Goal: Book appointment/travel/reservation

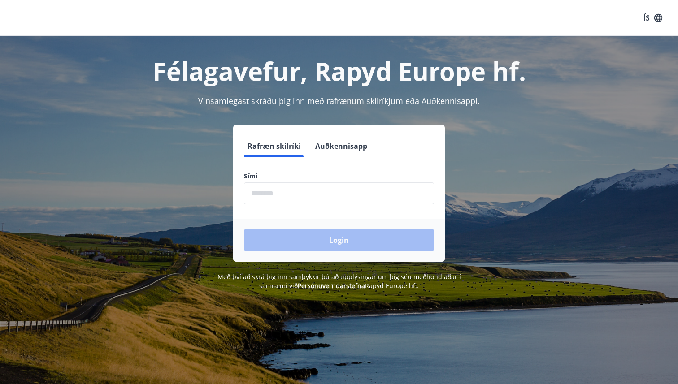
click at [297, 191] on input "phone" at bounding box center [339, 194] width 190 height 22
type input "********"
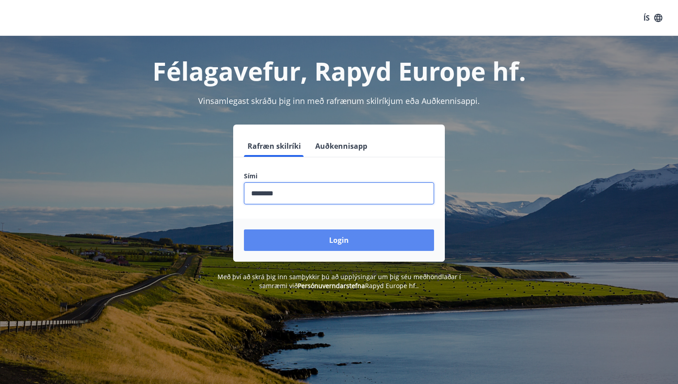
click at [312, 243] on button "Login" at bounding box center [339, 241] width 190 height 22
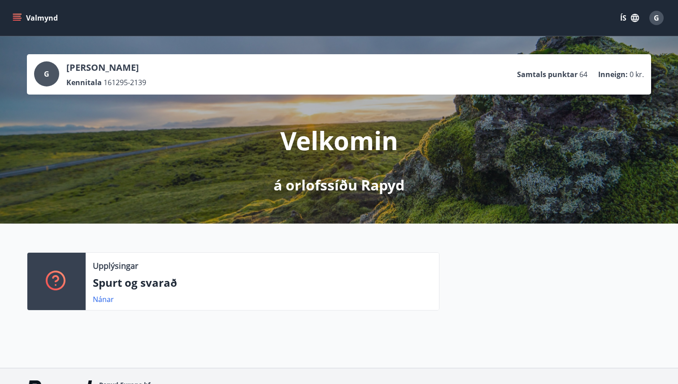
click at [39, 19] on button "Valmynd" at bounding box center [36, 18] width 51 height 16
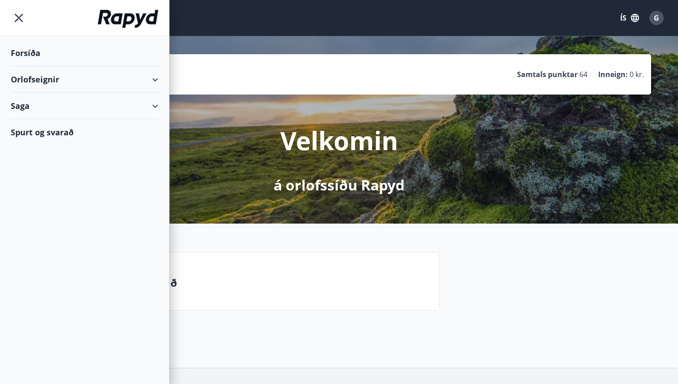
click at [31, 78] on div "Orlofseignir" at bounding box center [85, 79] width 148 height 26
click at [39, 101] on div "Framboð" at bounding box center [84, 102] width 133 height 19
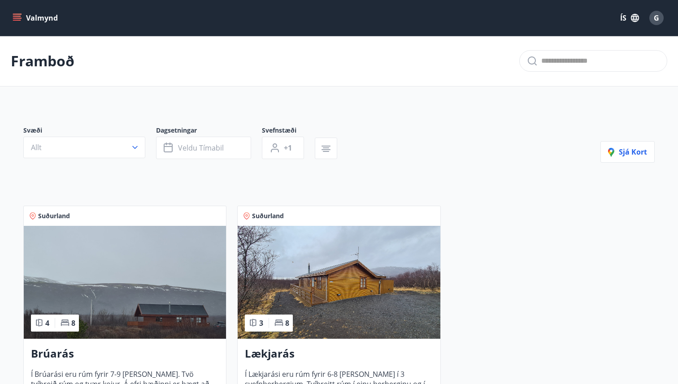
click at [13, 19] on icon "menu" at bounding box center [17, 17] width 9 height 9
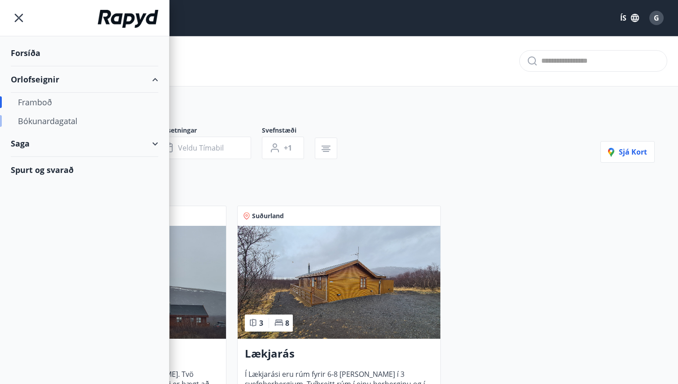
click at [49, 118] on div "Bókunardagatal" at bounding box center [84, 121] width 133 height 19
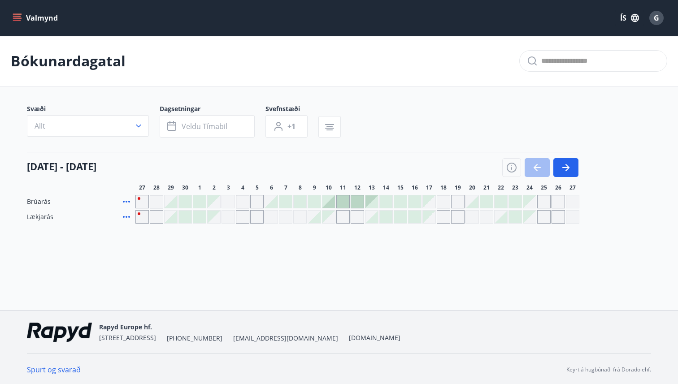
click at [25, 26] on button "Valmynd" at bounding box center [36, 18] width 51 height 16
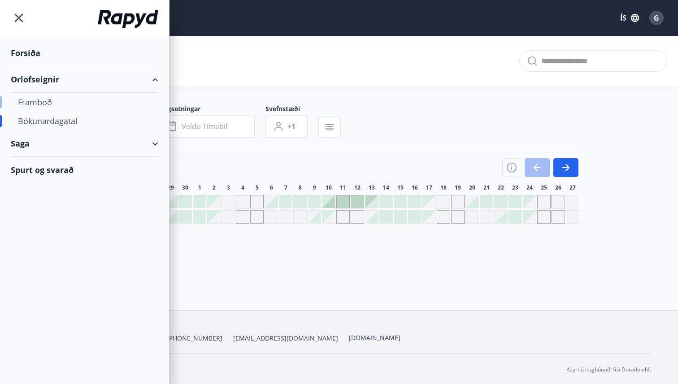
click at [42, 99] on div "Framboð" at bounding box center [84, 102] width 133 height 19
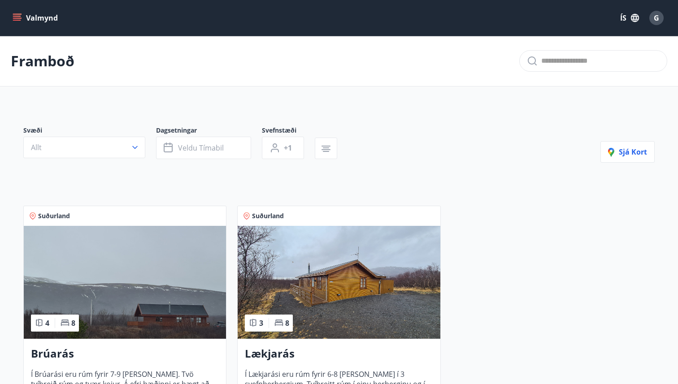
click at [132, 332] on img at bounding box center [125, 282] width 202 height 113
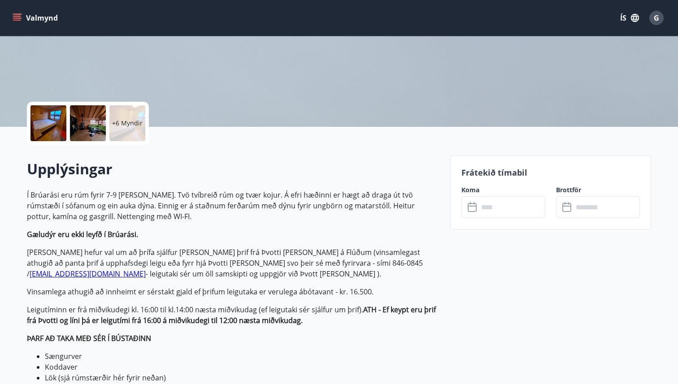
scroll to position [179, 0]
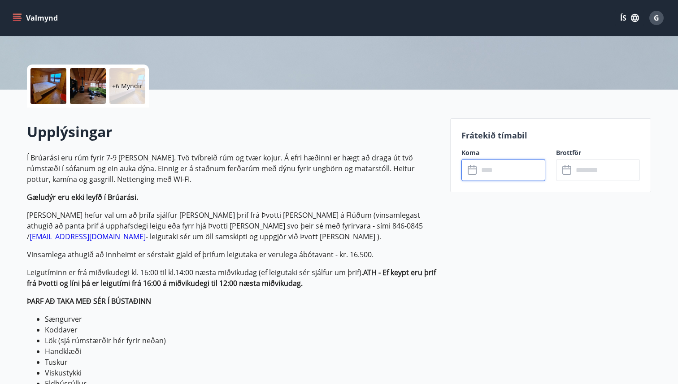
click at [487, 166] on input "text" at bounding box center [511, 170] width 67 height 22
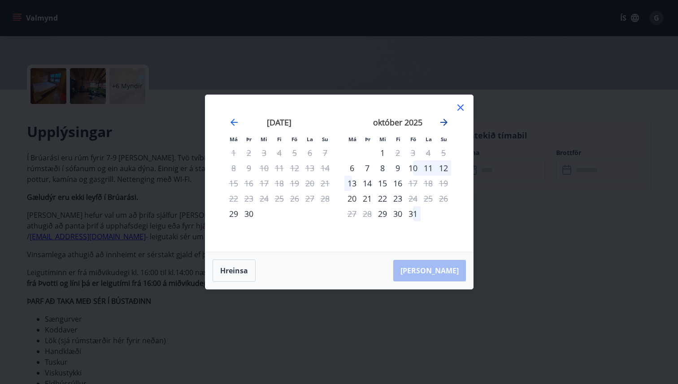
click at [445, 122] on icon "Move forward to switch to the next month." at bounding box center [443, 122] width 7 height 7
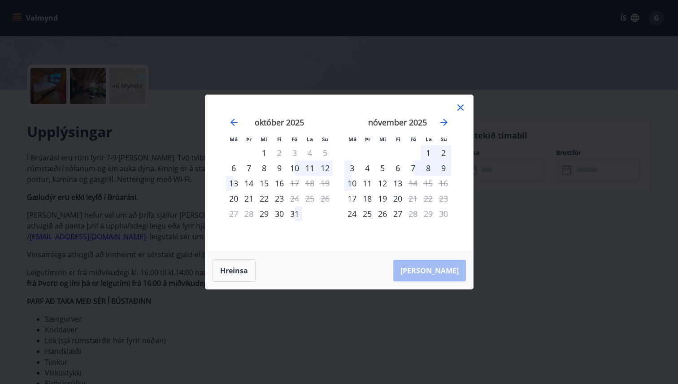
click at [460, 104] on icon at bounding box center [460, 107] width 11 height 11
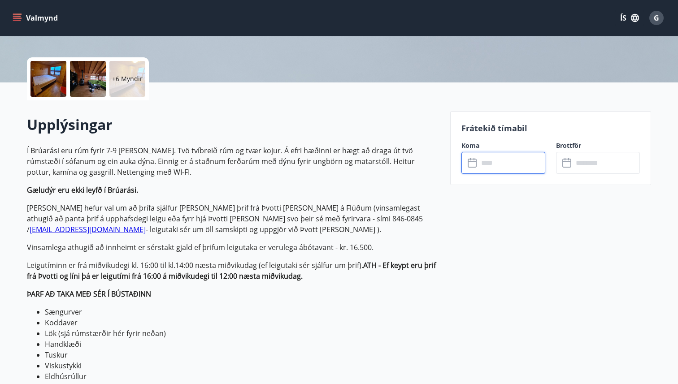
scroll to position [187, 0]
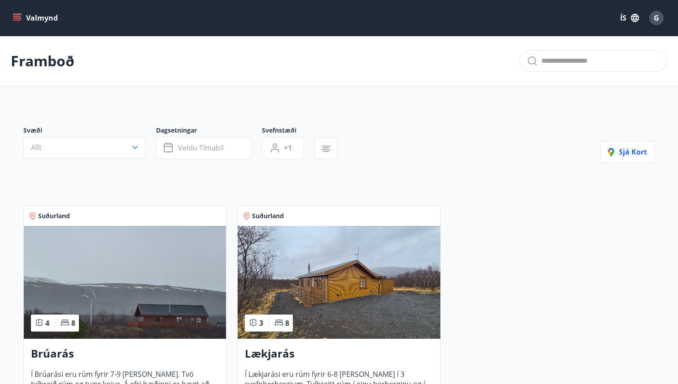
click at [375, 300] on img at bounding box center [339, 282] width 202 height 113
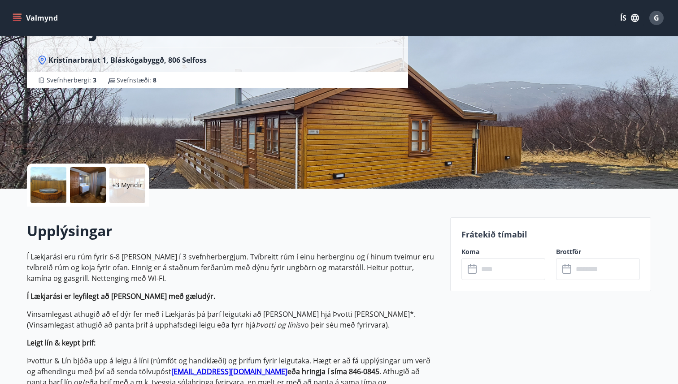
scroll to position [102, 0]
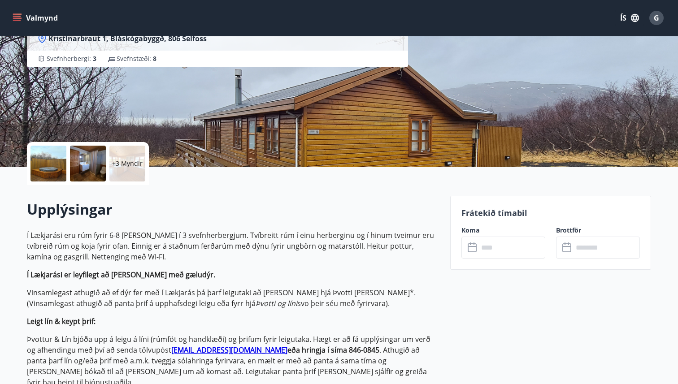
click at [474, 248] on icon at bounding box center [473, 248] width 11 height 11
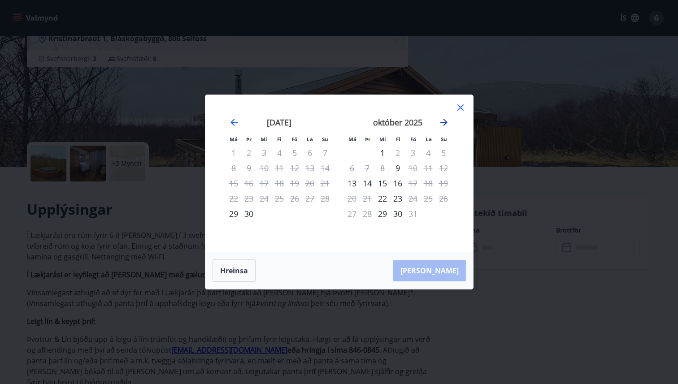
click at [445, 120] on icon "Move forward to switch to the next month." at bounding box center [444, 122] width 11 height 11
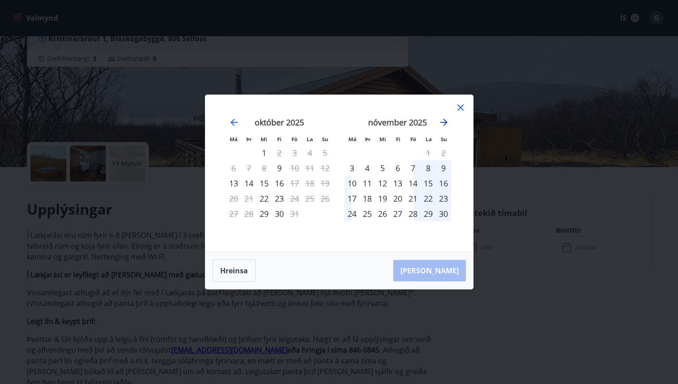
click at [445, 120] on icon "Move forward to switch to the next month." at bounding box center [444, 122] width 11 height 11
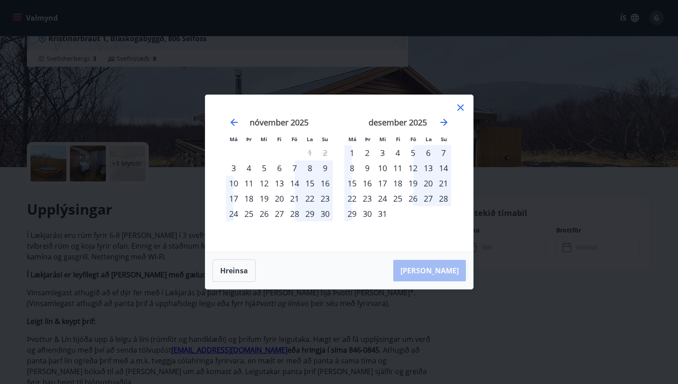
click at [466, 111] on div "Má Þr Mi Fi Fö La Su Má Þr Mi Fi Fö La Su október 2025 1 2 3 4 5 6 7 8 9 10 11 …" at bounding box center [339, 173] width 268 height 157
